Goal: Find specific page/section: Find specific page/section

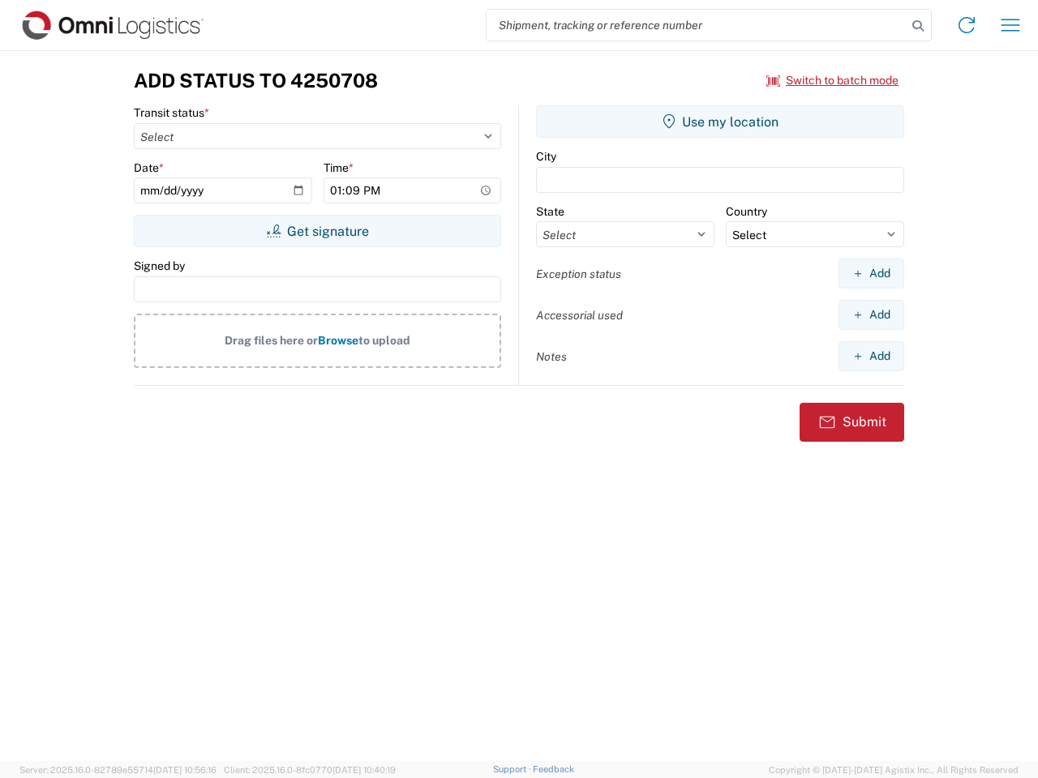
click at [696, 25] on input "search" at bounding box center [696, 25] width 420 height 31
click at [918, 26] on icon at bounding box center [917, 26] width 23 height 23
click at [966, 25] on icon at bounding box center [966, 25] width 26 height 26
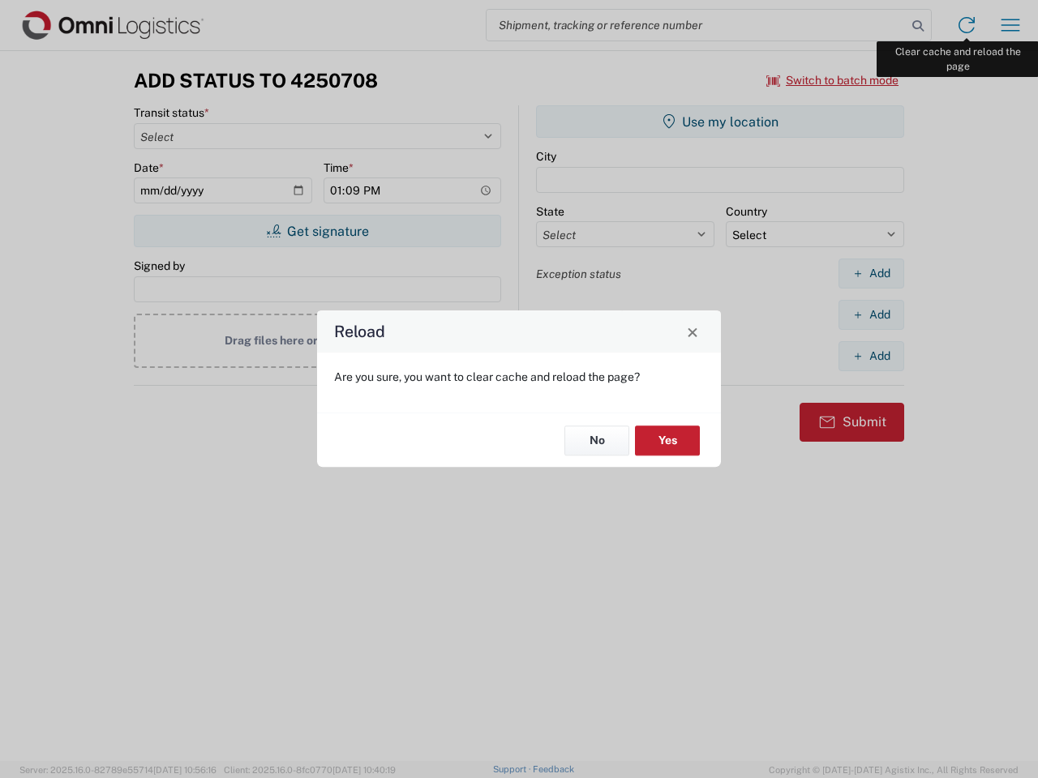
click at [1010, 25] on div "Reload Are you sure, you want to clear cache and reload the page? No Yes" at bounding box center [519, 389] width 1038 height 778
click at [833, 80] on div "Reload Are you sure, you want to clear cache and reload the page? No Yes" at bounding box center [519, 389] width 1038 height 778
click at [317, 231] on div "Reload Are you sure, you want to clear cache and reload the page? No Yes" at bounding box center [519, 389] width 1038 height 778
click at [720, 122] on div "Reload Are you sure, you want to clear cache and reload the page? No Yes" at bounding box center [519, 389] width 1038 height 778
click at [871, 273] on div "Reload Are you sure, you want to clear cache and reload the page? No Yes" at bounding box center [519, 389] width 1038 height 778
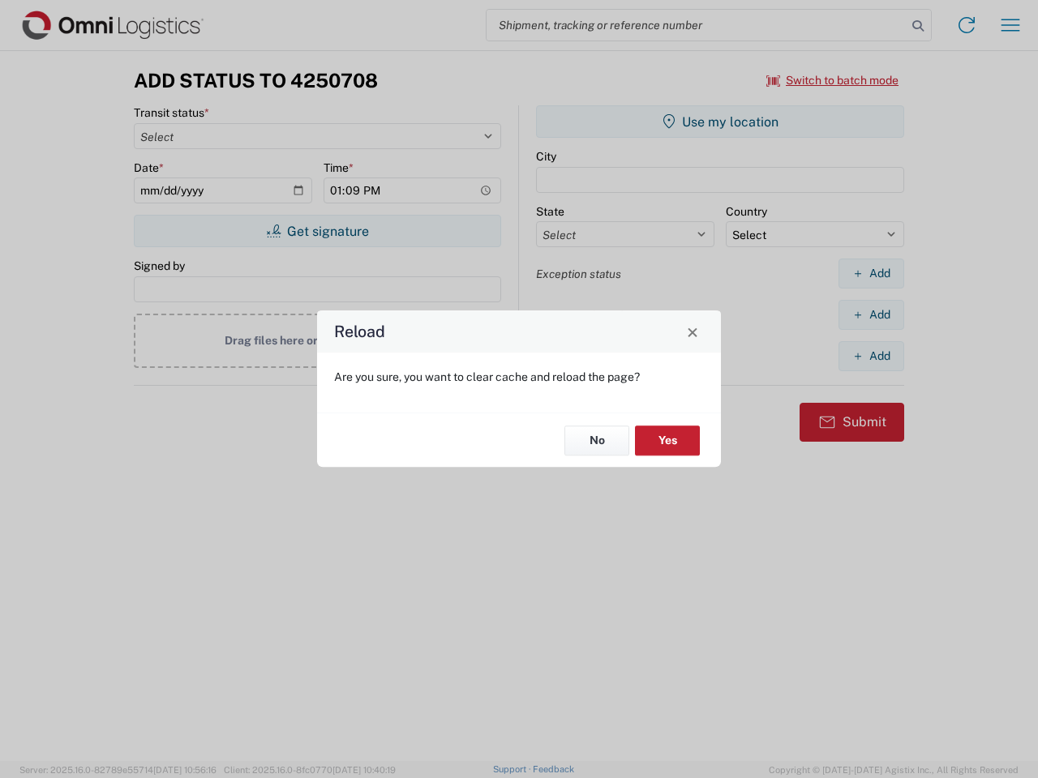
click at [871, 315] on div "Reload Are you sure, you want to clear cache and reload the page? No Yes" at bounding box center [519, 389] width 1038 height 778
click at [871, 356] on div "Reload Are you sure, you want to clear cache and reload the page? No Yes" at bounding box center [519, 389] width 1038 height 778
